Goal: Task Accomplishment & Management: Manage account settings

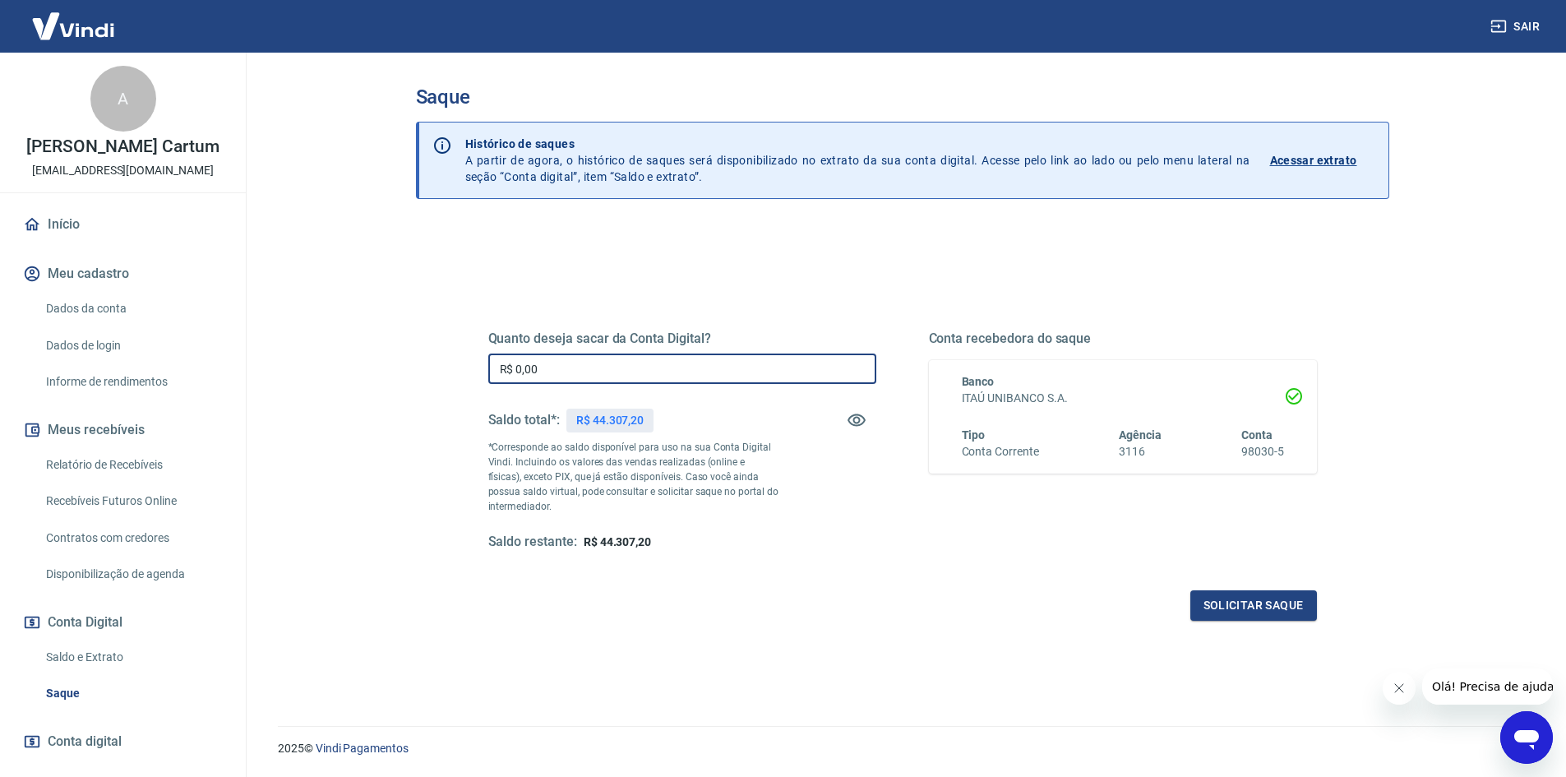
click at [639, 366] on input "R$ 0,00" at bounding box center [682, 368] width 388 height 30
type input "R$ 44.000,00"
click at [1272, 630] on div "Quanto deseja sacar da Conta Digital? R$ 44.000,00 ​ Saldo total*: R$ 44.307,20…" at bounding box center [902, 449] width 868 height 382
click at [1246, 608] on button "Solicitar saque" at bounding box center [1253, 605] width 127 height 30
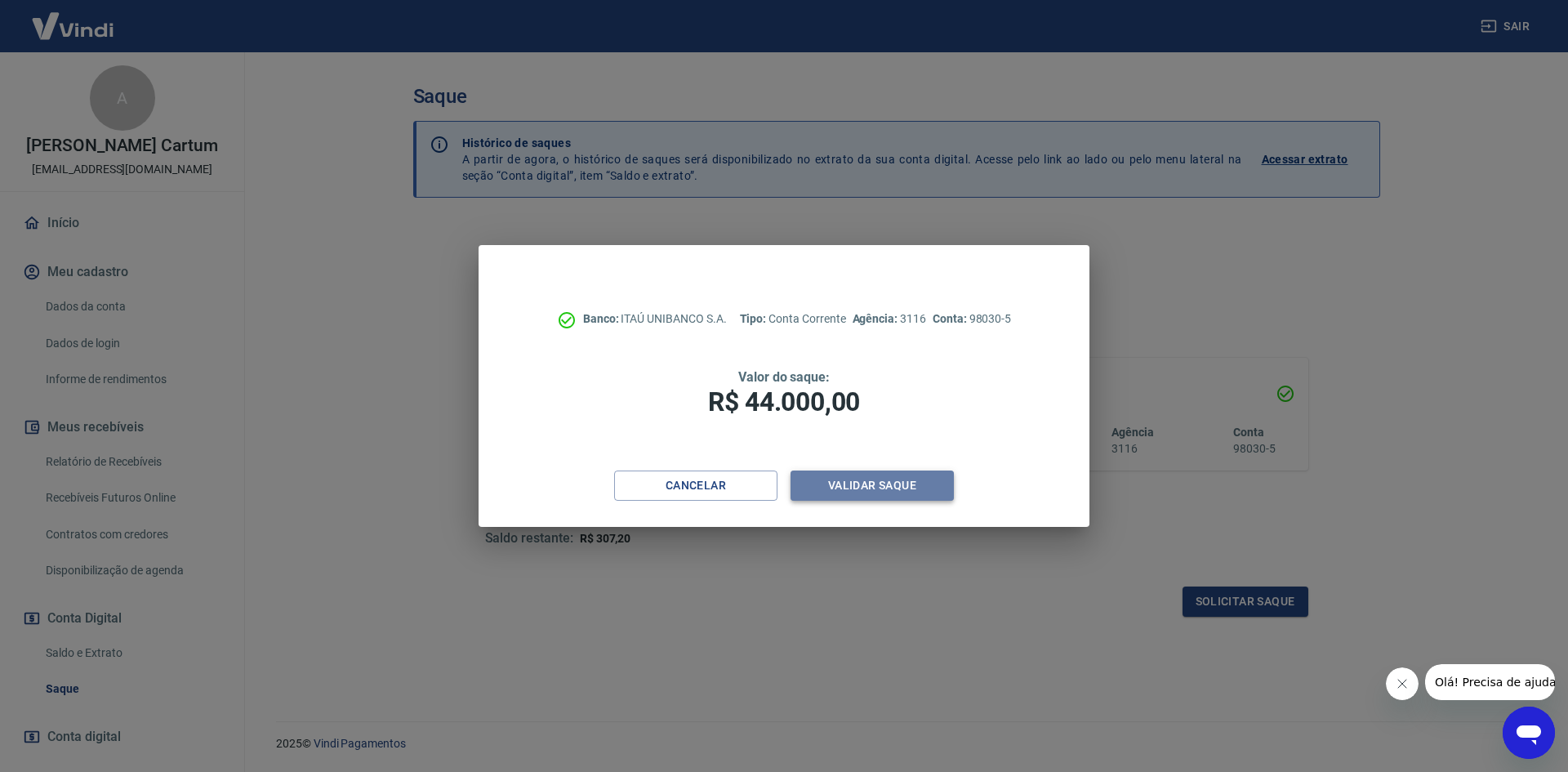
click at [895, 494] on button "Validar saque" at bounding box center [872, 485] width 163 height 30
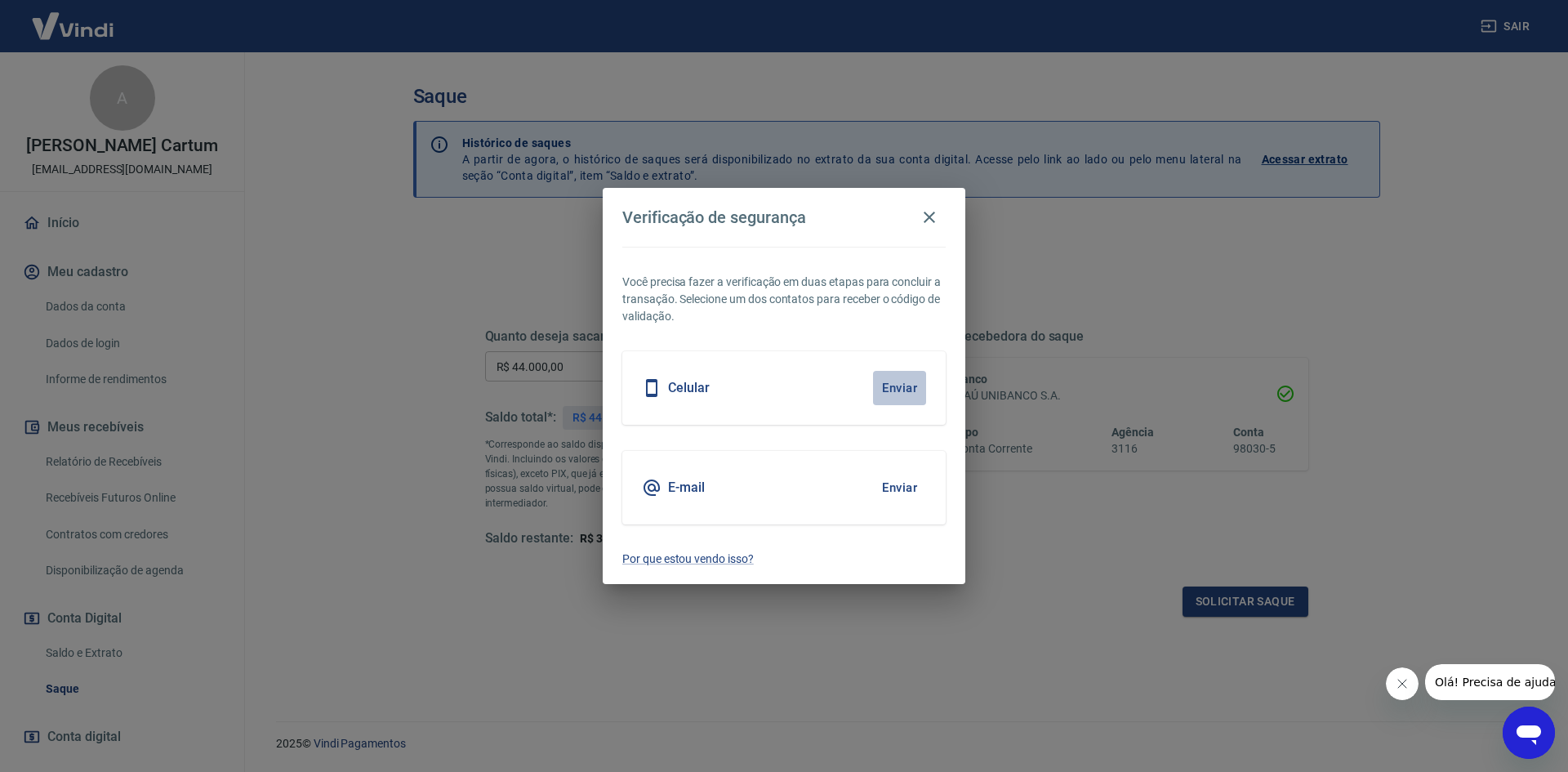
click at [893, 386] on button "Enviar" at bounding box center [899, 387] width 53 height 35
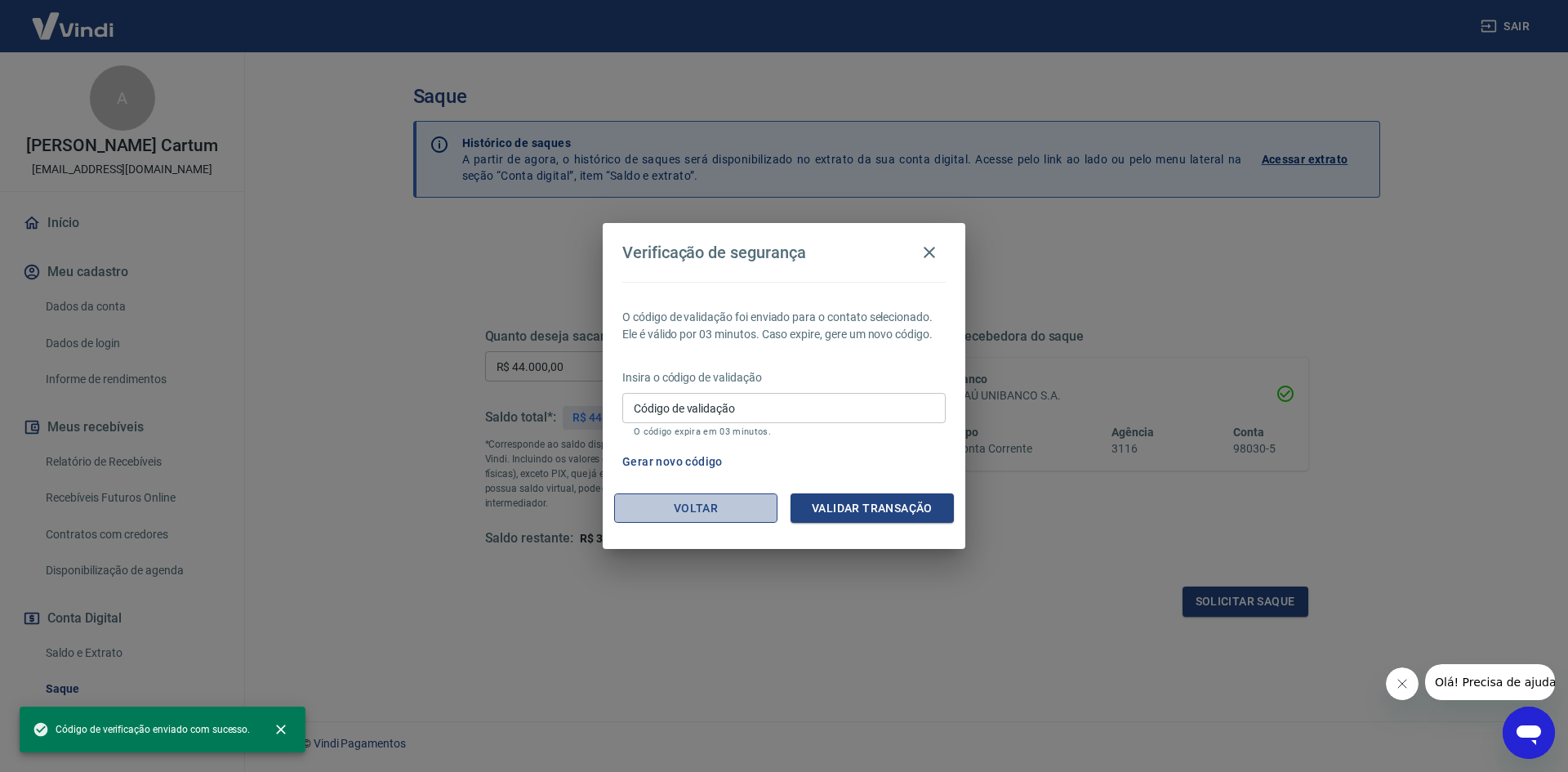
click at [687, 514] on button "Voltar" at bounding box center [696, 508] width 163 height 30
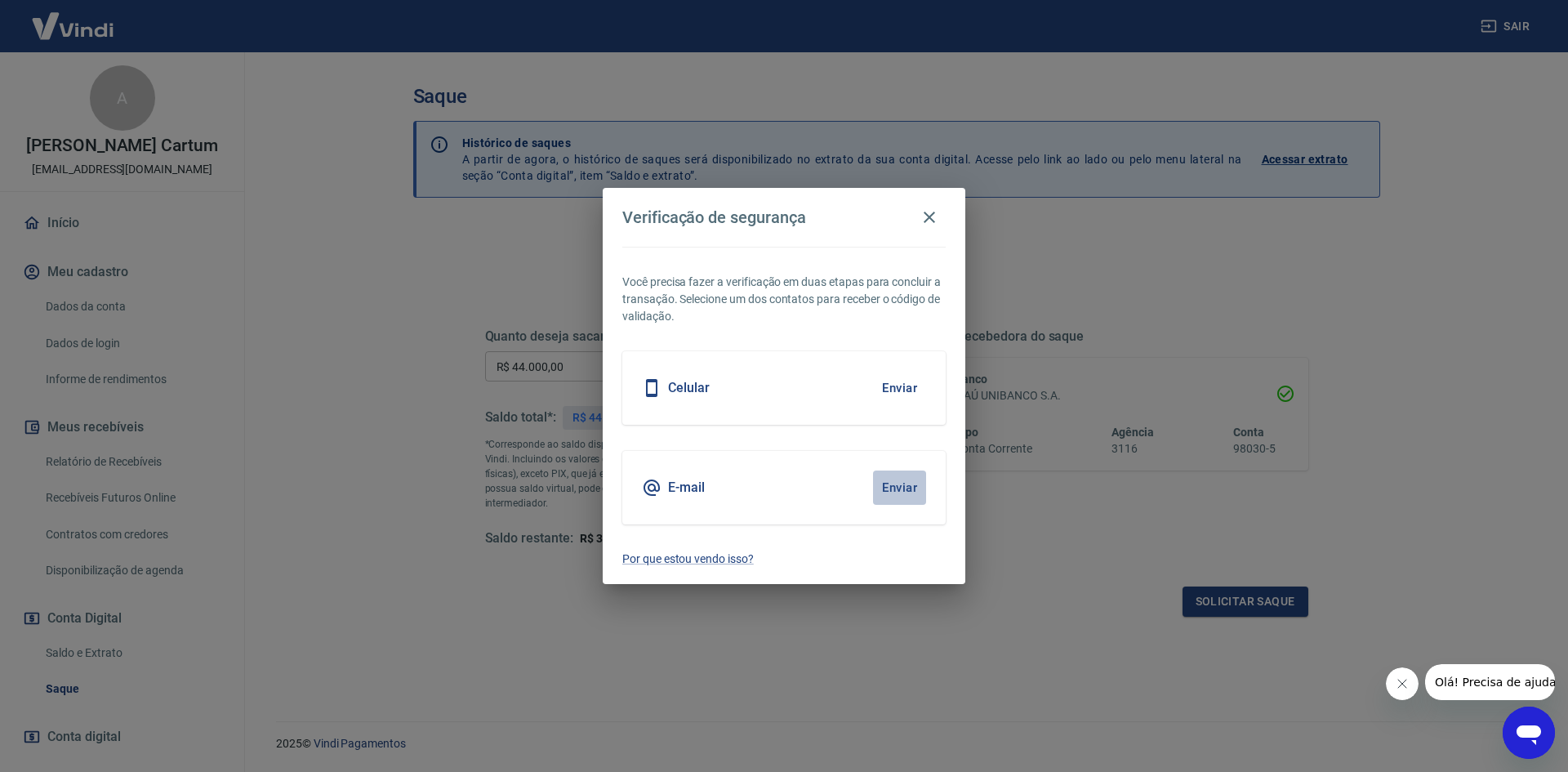
click at [888, 486] on button "Enviar" at bounding box center [899, 487] width 53 height 35
click at [897, 387] on button "Enviar" at bounding box center [899, 387] width 53 height 35
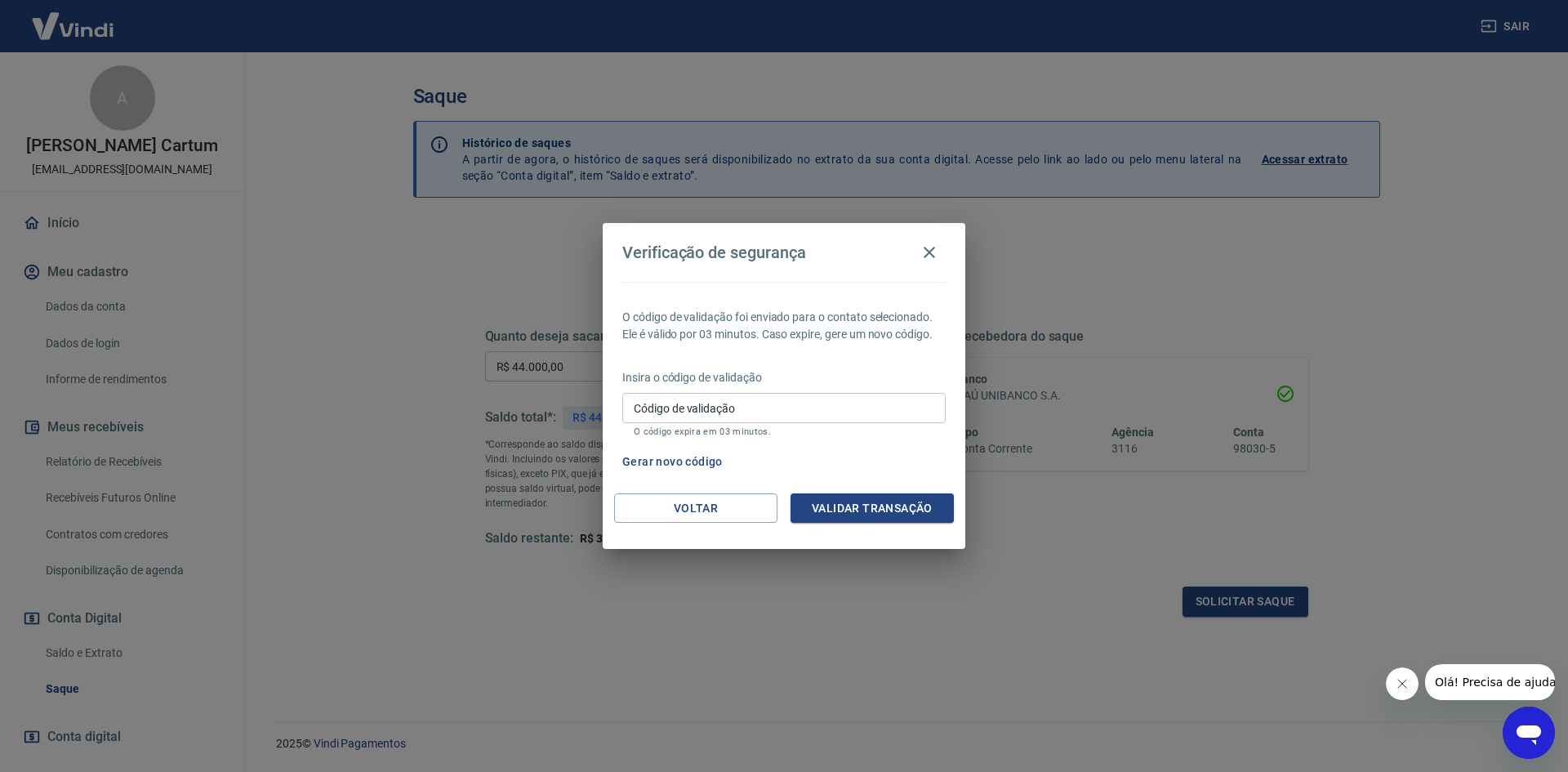
click at [846, 405] on input "Código de validação" at bounding box center [783, 407] width 323 height 30
type input "962670"
click at [864, 505] on button "Validar transação" at bounding box center [872, 508] width 163 height 30
